Goal: Information Seeking & Learning: Learn about a topic

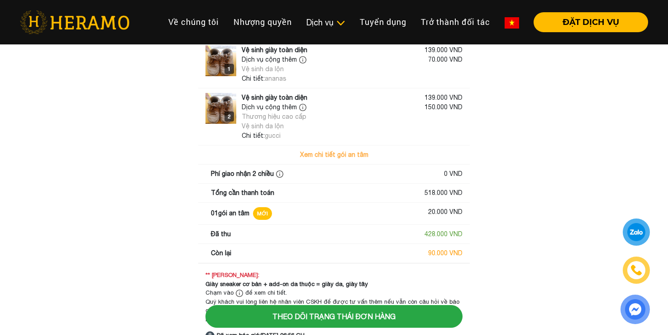
scroll to position [60, 0]
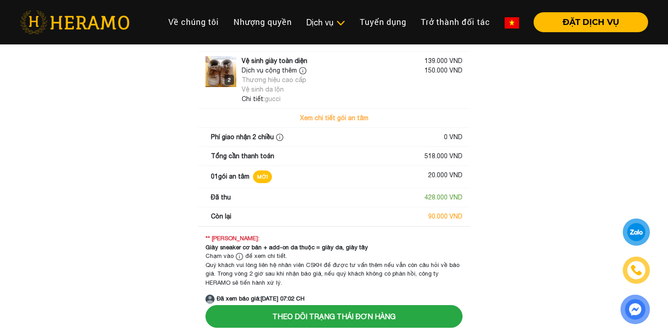
scroll to position [96, 0]
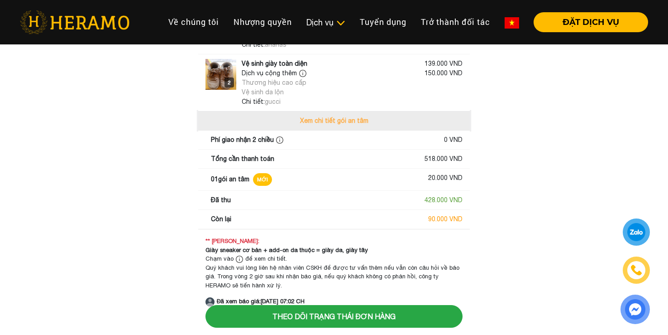
click at [317, 122] on button "Xem chi tiết gói an tâm" at bounding box center [334, 120] width 272 height 19
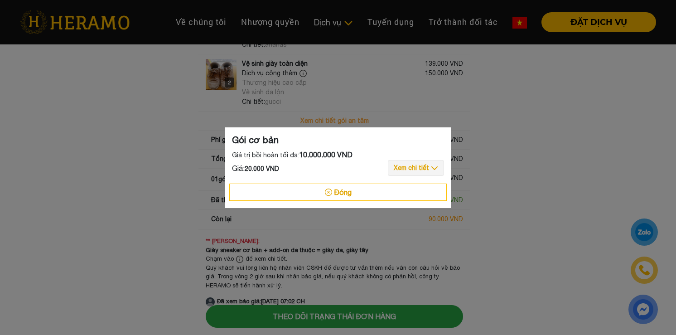
click at [406, 169] on button "Xem chi tiết" at bounding box center [416, 168] width 56 height 16
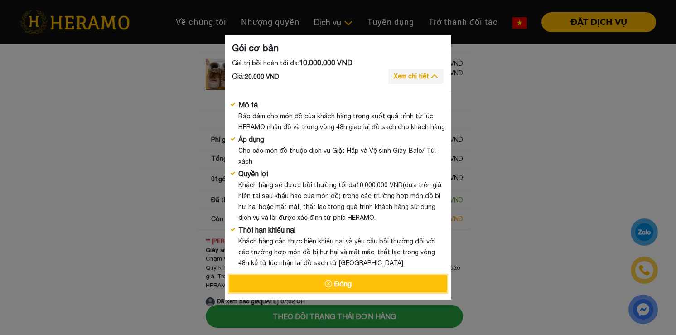
click at [317, 275] on button "Đóng" at bounding box center [337, 283] width 217 height 17
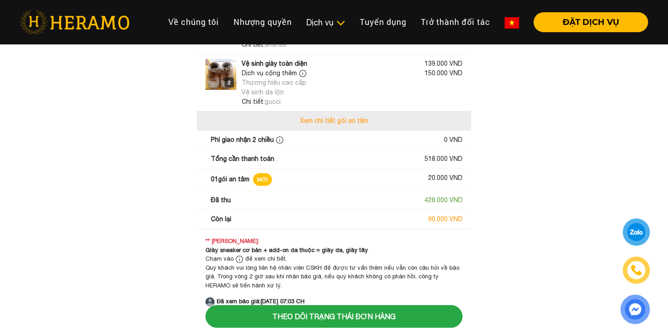
scroll to position [99, 0]
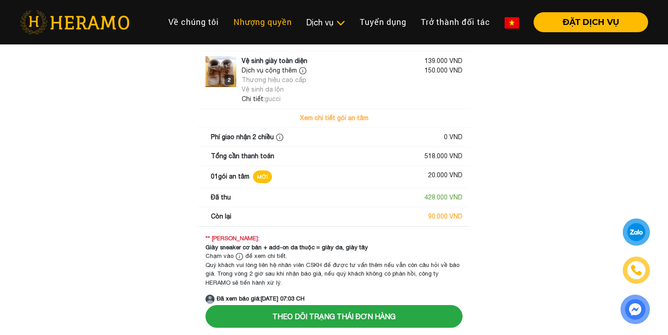
click at [240, 17] on link "Nhượng quyền" at bounding box center [262, 21] width 73 height 19
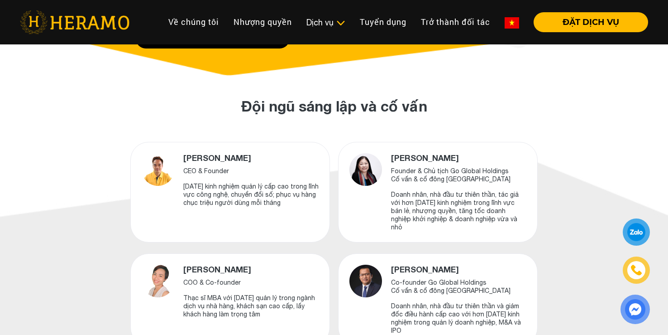
scroll to position [292, 0]
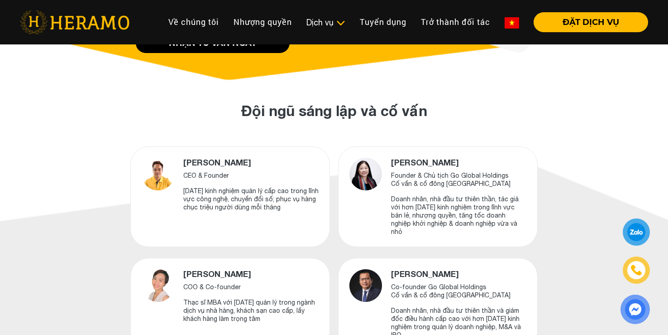
drag, startPoint x: 0, startPoint y: 0, endPoint x: 264, endPoint y: 149, distance: 303.7
click at [264, 149] on div "[PERSON_NAME] CEO & Founder [DATE] kinh nghiệm quản lý cấp cao trong lĩnh vực c…" at bounding box center [230, 196] width 200 height 101
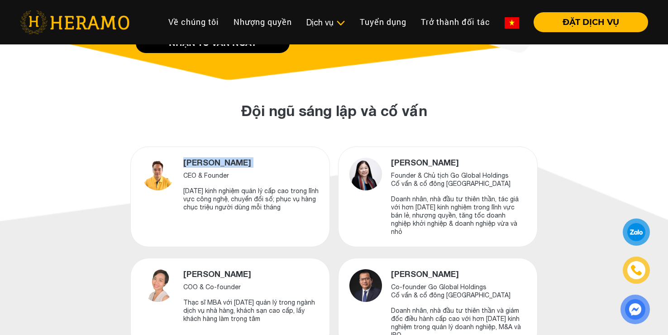
click at [264, 149] on div "Lê Phước Phúc CEO & Founder 15 năm kinh nghiệm quản lý cấp cao trong lĩnh vực c…" at bounding box center [230, 196] width 200 height 101
click at [538, 154] on div "Đội ngũ sáng lập và cố vấn Lê Phước Phúc CEO & Founder 15 năm kinh nghiệm quản …" at bounding box center [334, 225] width 668 height 290
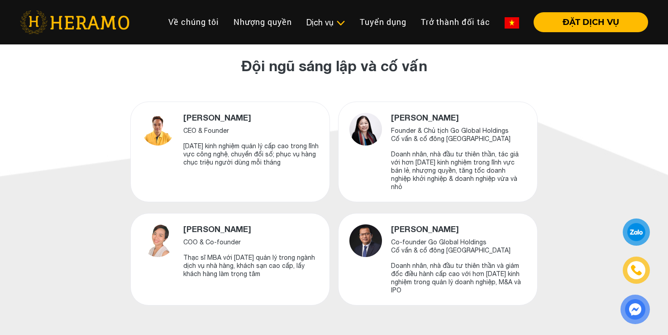
scroll to position [337, 0]
click at [459, 16] on link "Trở thành đối tác" at bounding box center [456, 21] width 84 height 19
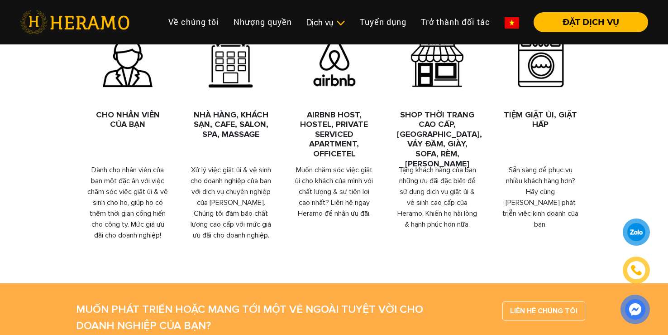
scroll to position [465, 0]
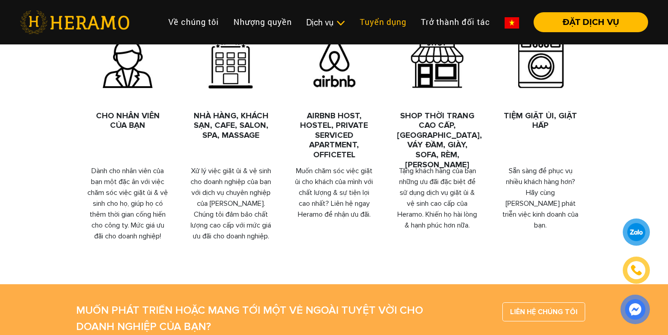
click at [395, 29] on link "Tuyển dụng" at bounding box center [383, 21] width 61 height 19
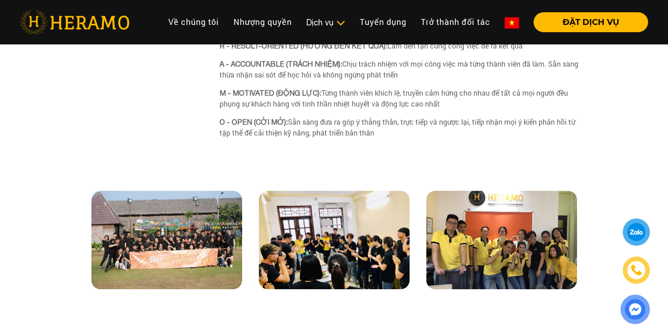
scroll to position [659, 0]
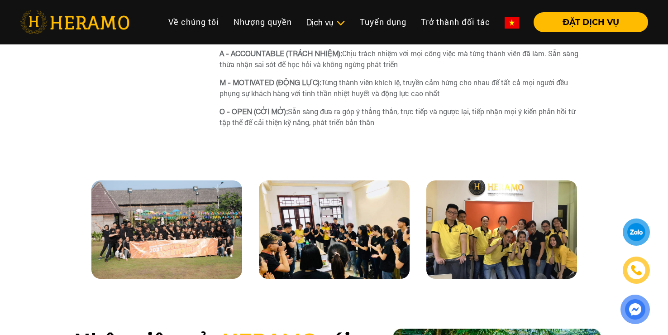
click at [215, 193] on img at bounding box center [166, 229] width 151 height 98
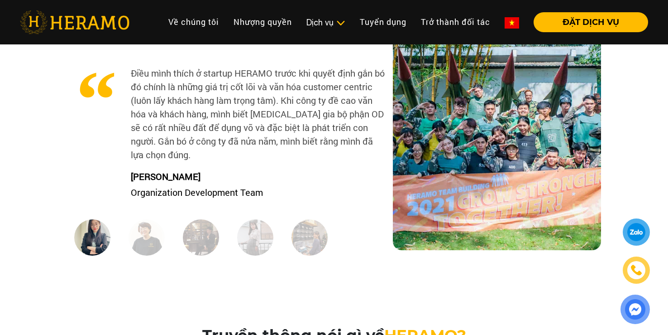
scroll to position [988, 0]
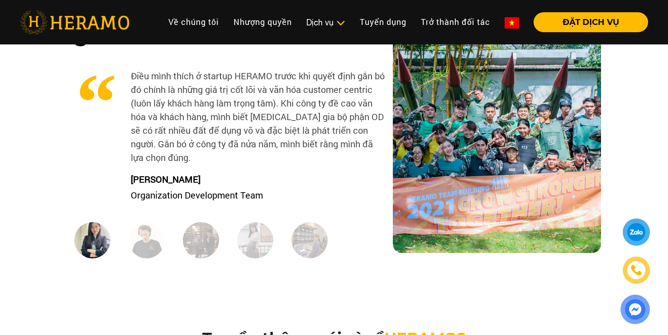
click at [148, 240] on img at bounding box center [147, 240] width 36 height 36
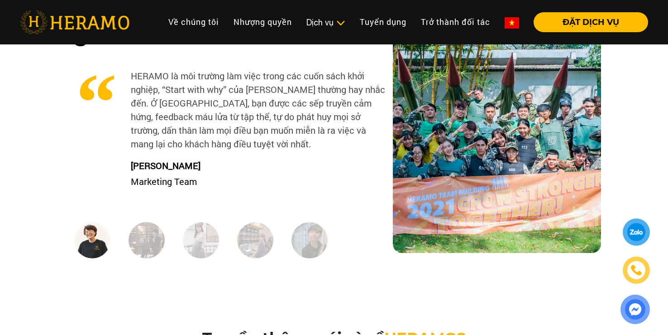
click at [148, 240] on img at bounding box center [147, 240] width 36 height 36
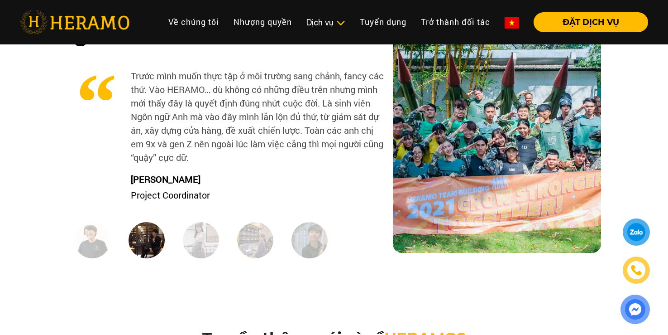
click at [196, 240] on img at bounding box center [201, 240] width 36 height 36
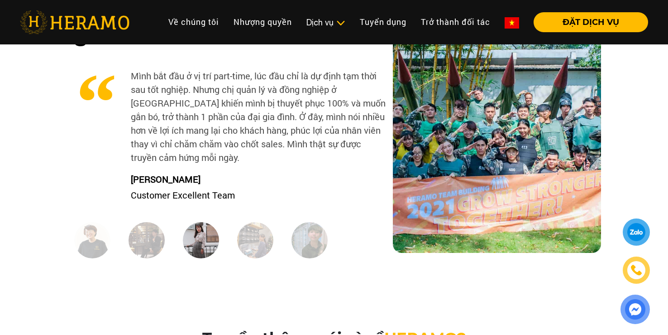
click at [265, 238] on img at bounding box center [255, 240] width 36 height 36
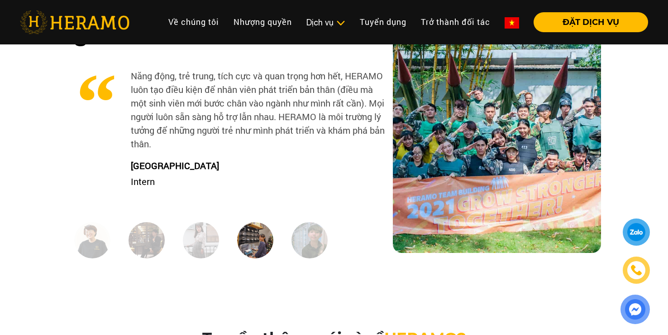
click at [306, 246] on img at bounding box center [310, 240] width 36 height 36
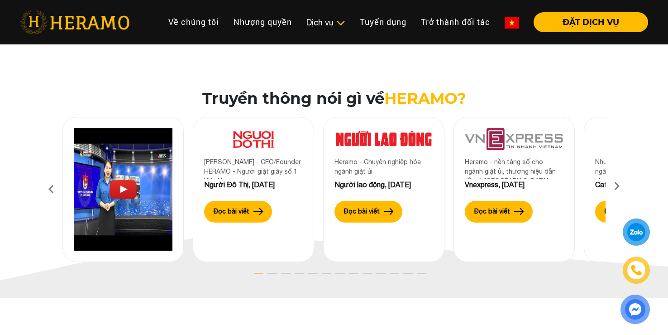
scroll to position [1227, 0]
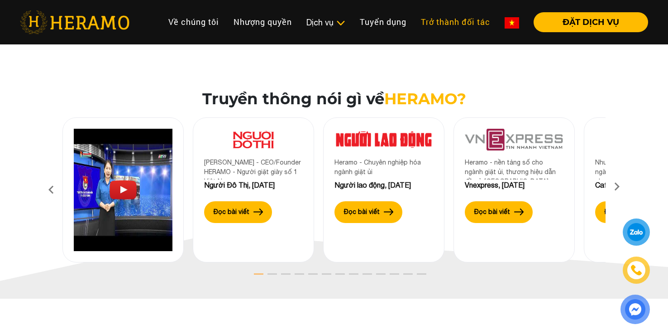
click at [419, 25] on link "Trở thành đối tác" at bounding box center [456, 21] width 84 height 19
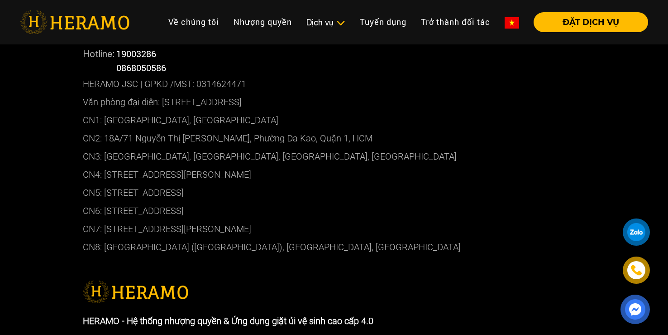
click at [419, 25] on link "Trở thành đối tác" at bounding box center [456, 21] width 84 height 19
